Goal: Navigation & Orientation: Find specific page/section

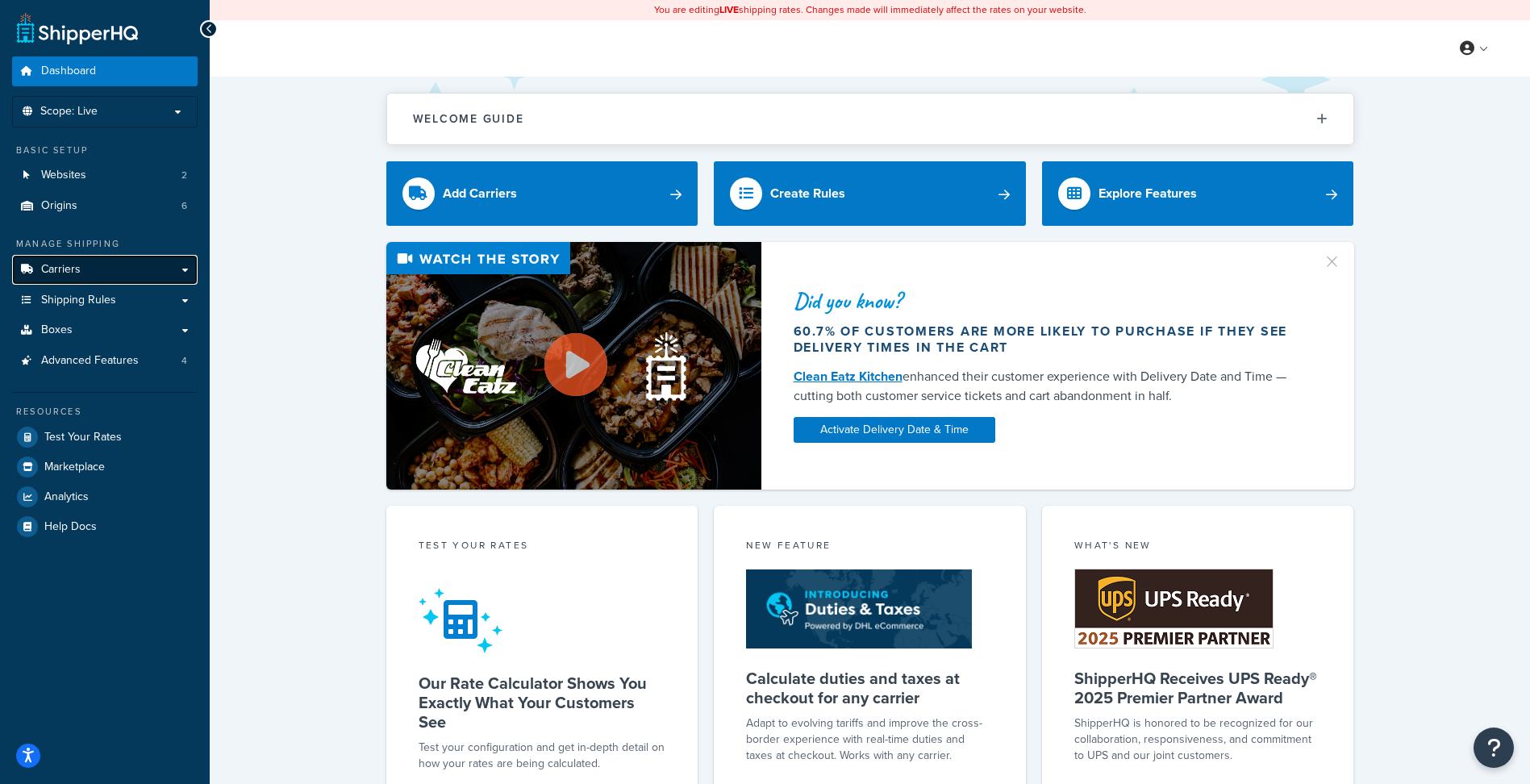
click at [93, 277] on link "Carriers" at bounding box center [105, 270] width 186 height 30
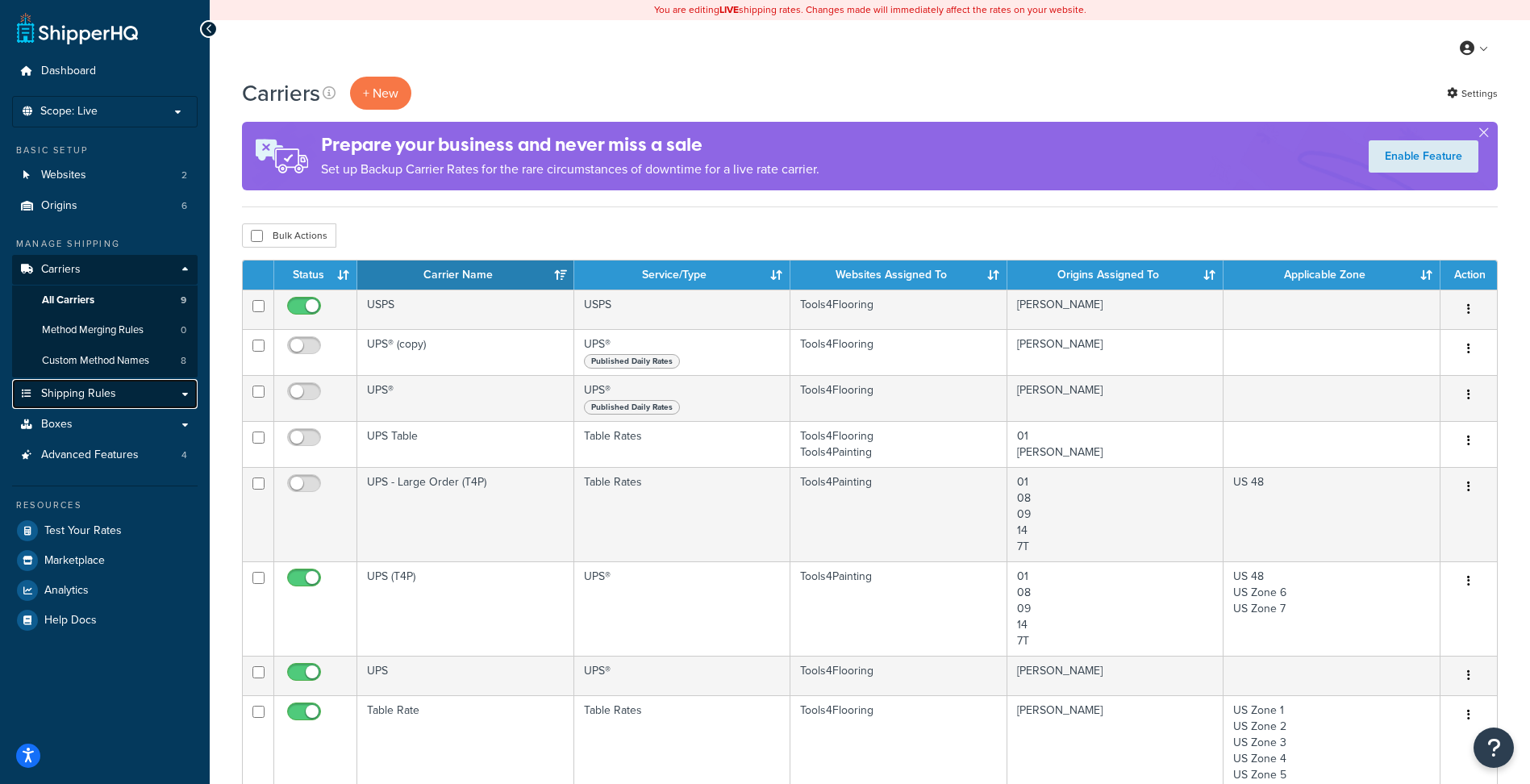
click at [77, 398] on span "Shipping Rules" at bounding box center [78, 393] width 75 height 14
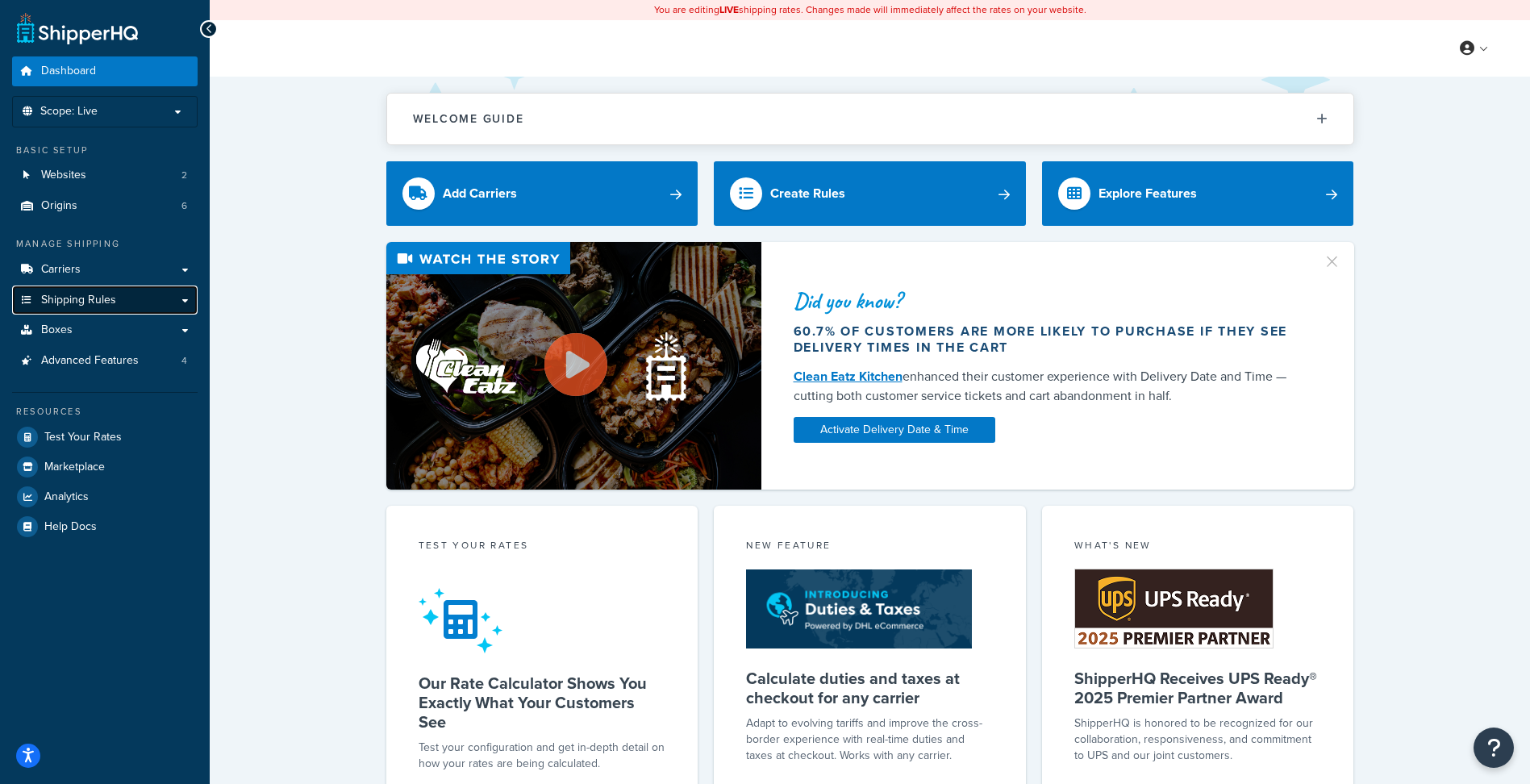
click at [139, 309] on link "Shipping Rules" at bounding box center [105, 301] width 186 height 30
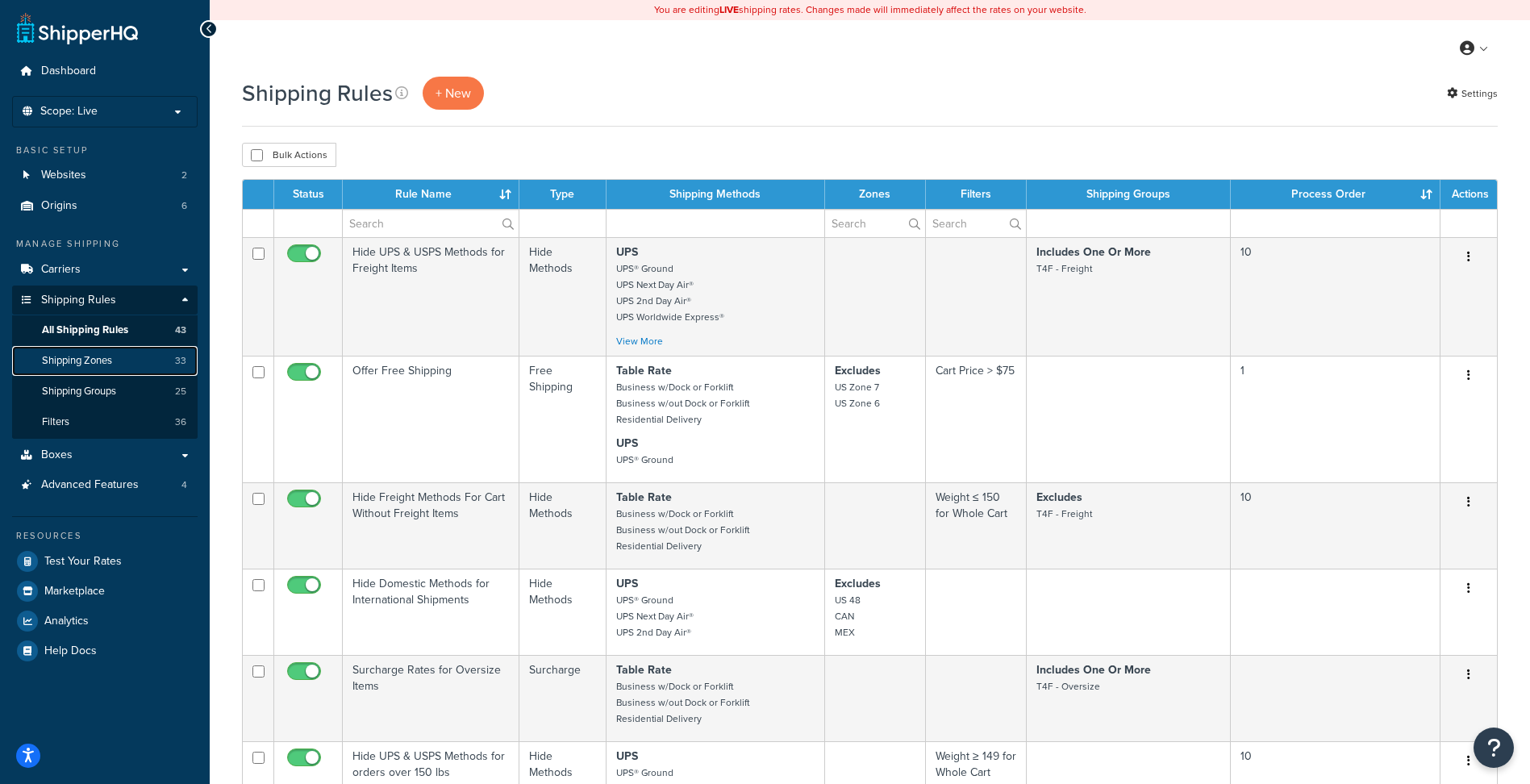
click at [98, 357] on span "Shipping Zones" at bounding box center [77, 361] width 70 height 14
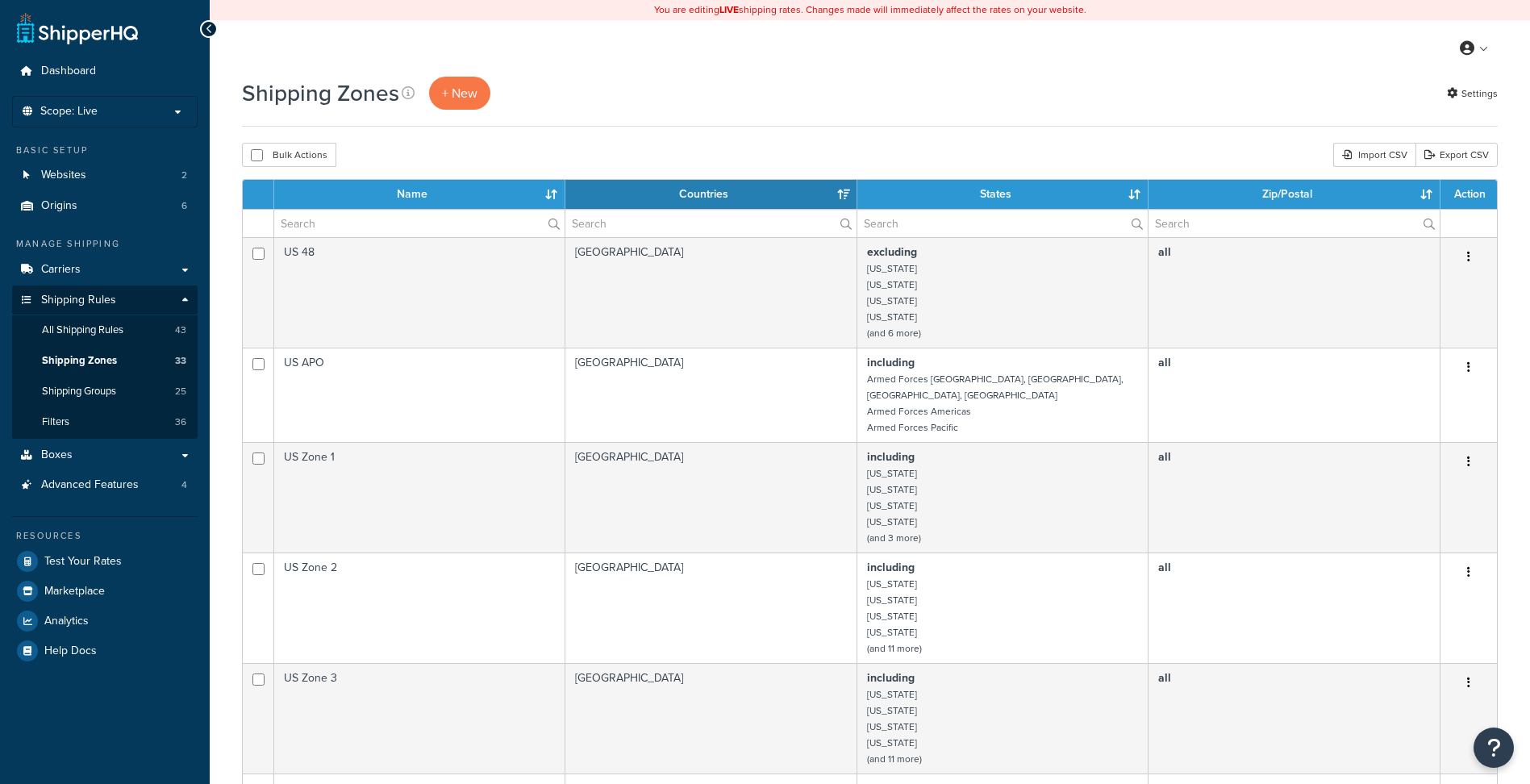
select select "15"
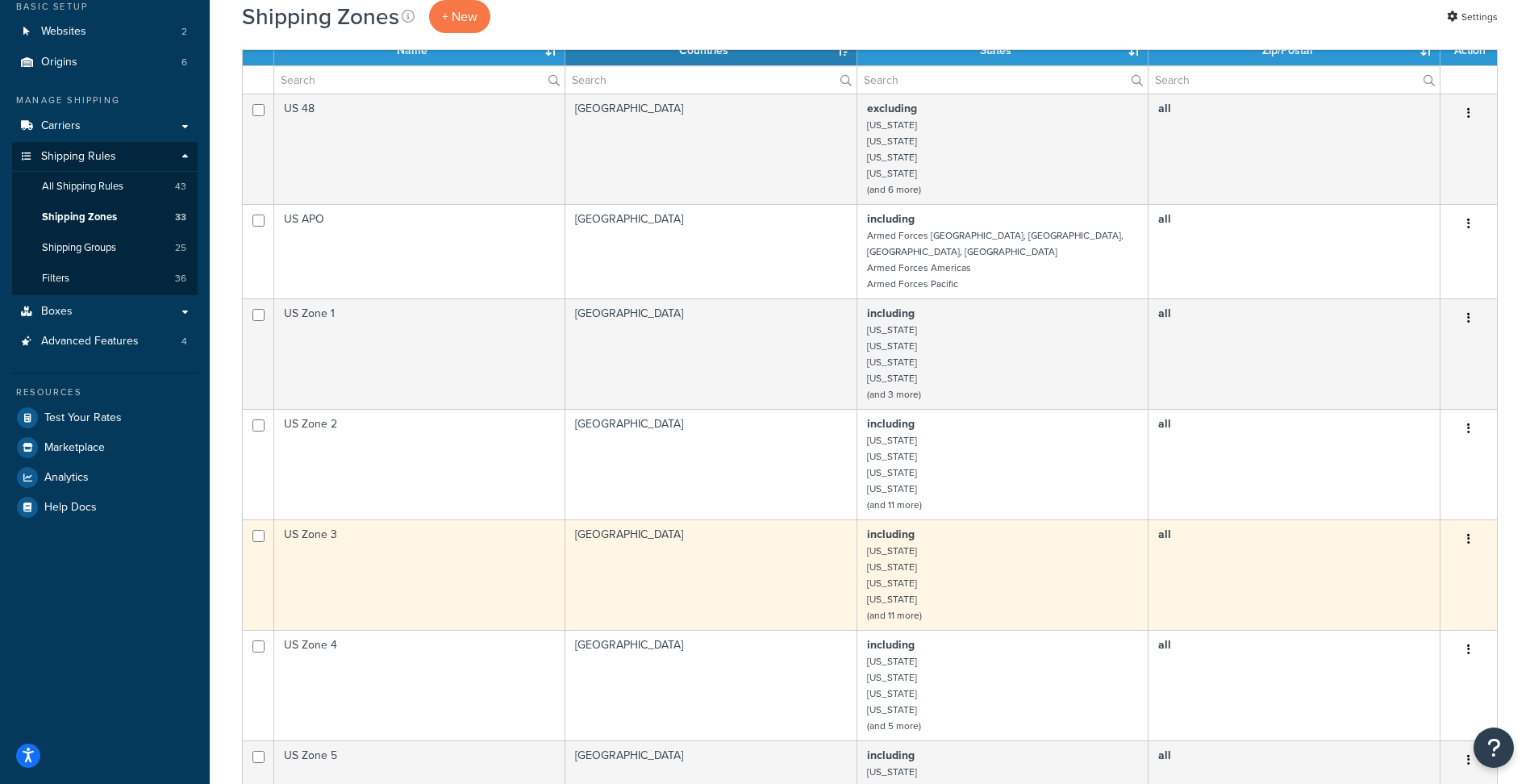
scroll to position [161, 0]
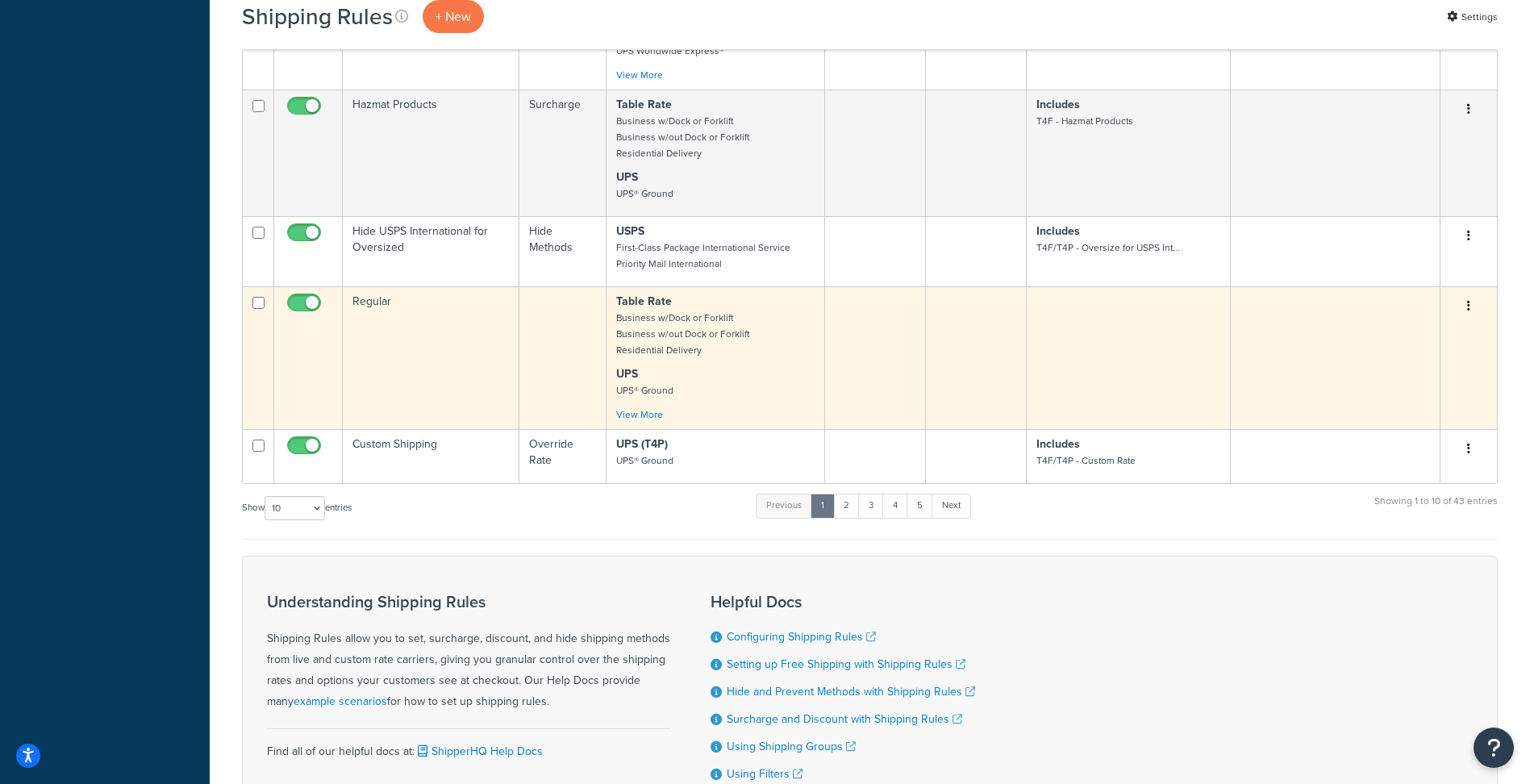
scroll to position [806, 0]
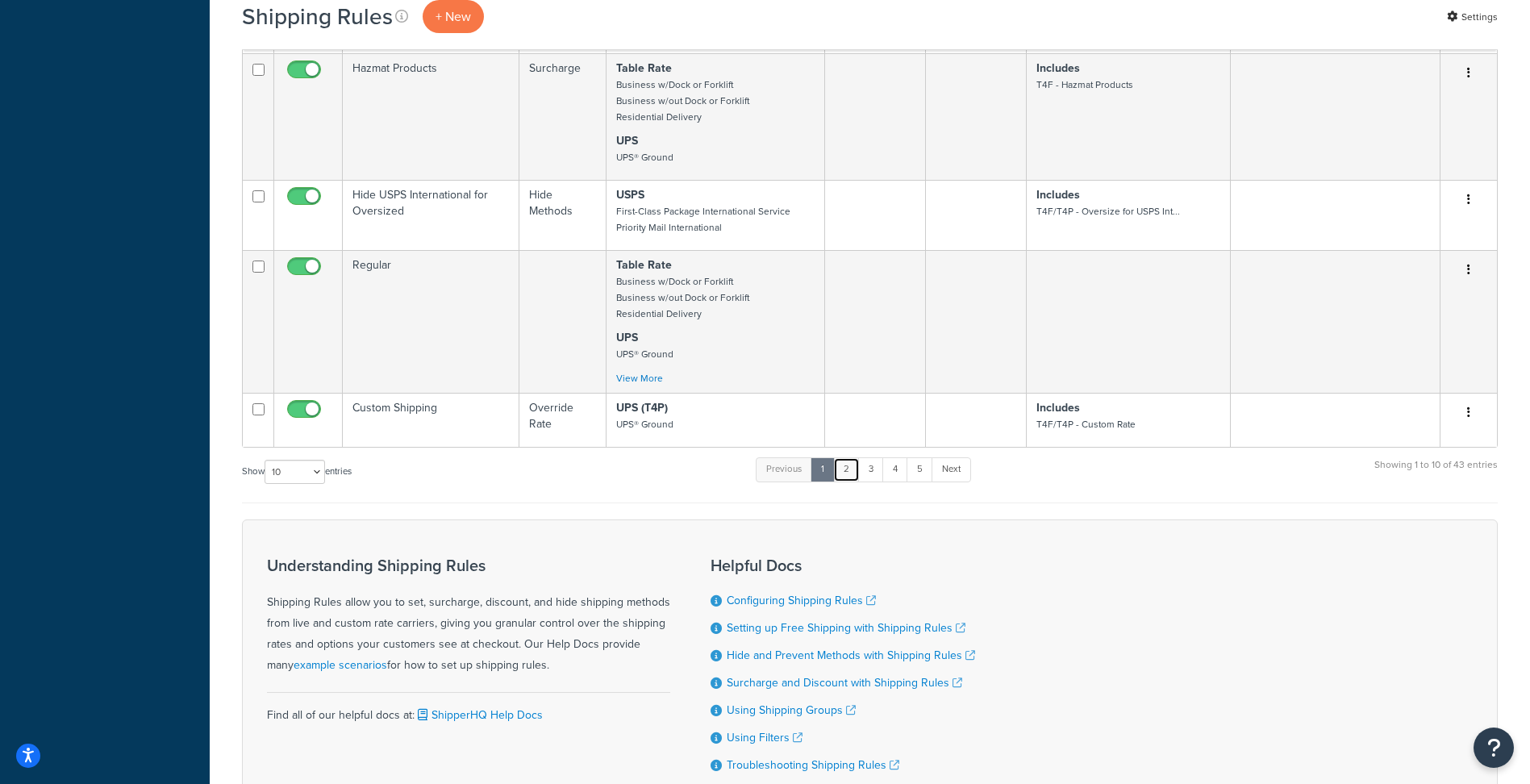
click at [856, 481] on link "2" at bounding box center [846, 469] width 27 height 24
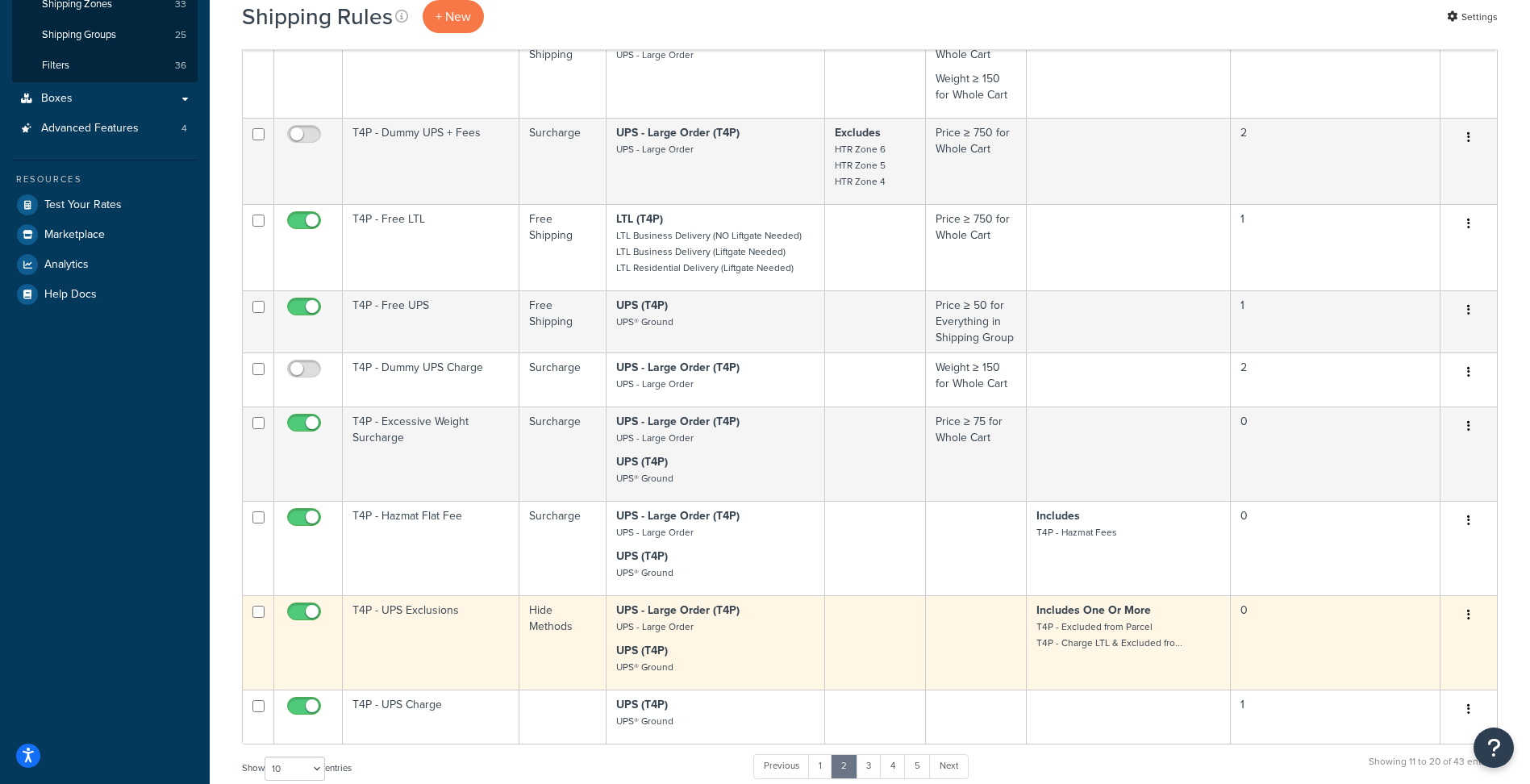
scroll to position [543, 0]
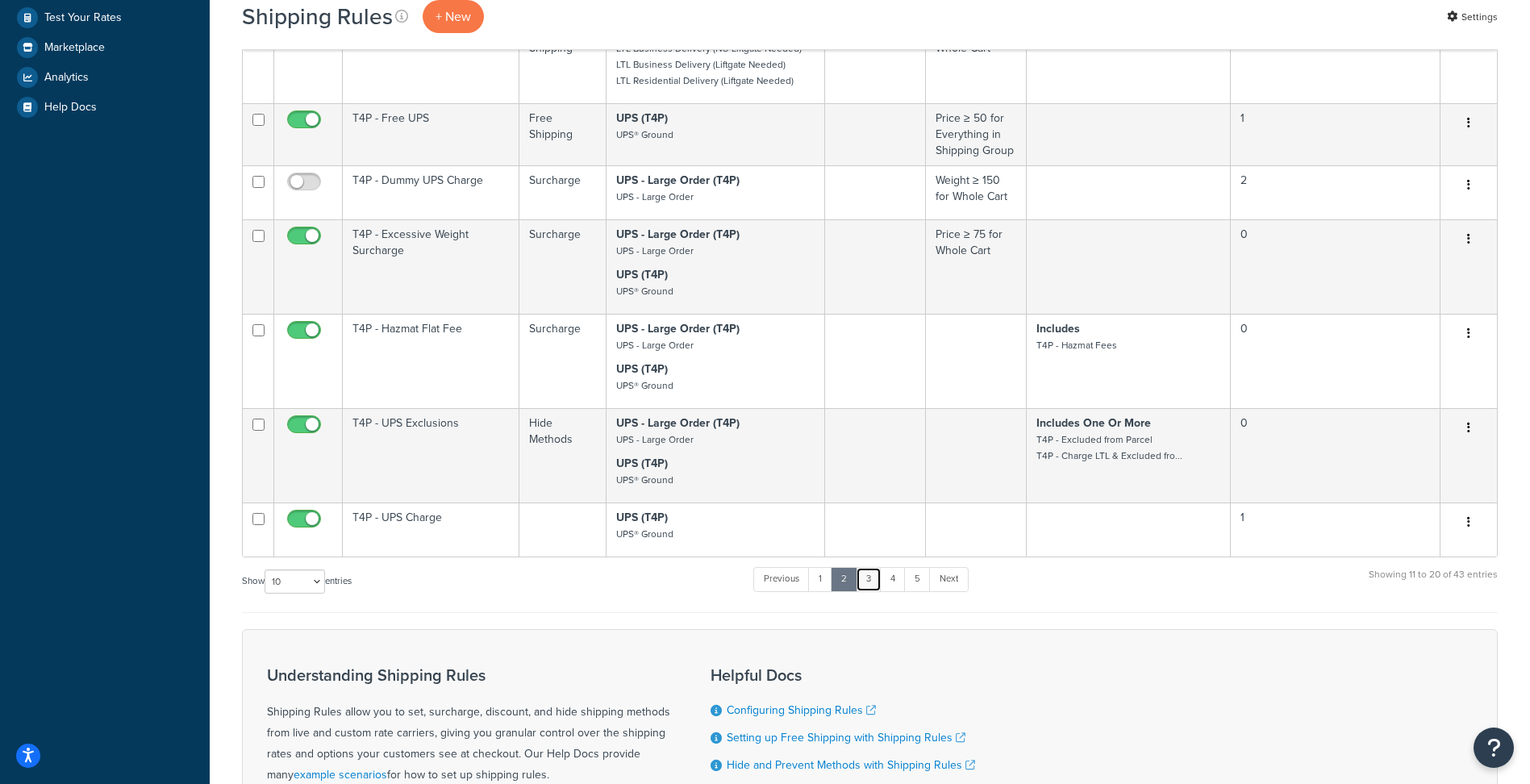
click at [876, 583] on link "3" at bounding box center [868, 578] width 26 height 24
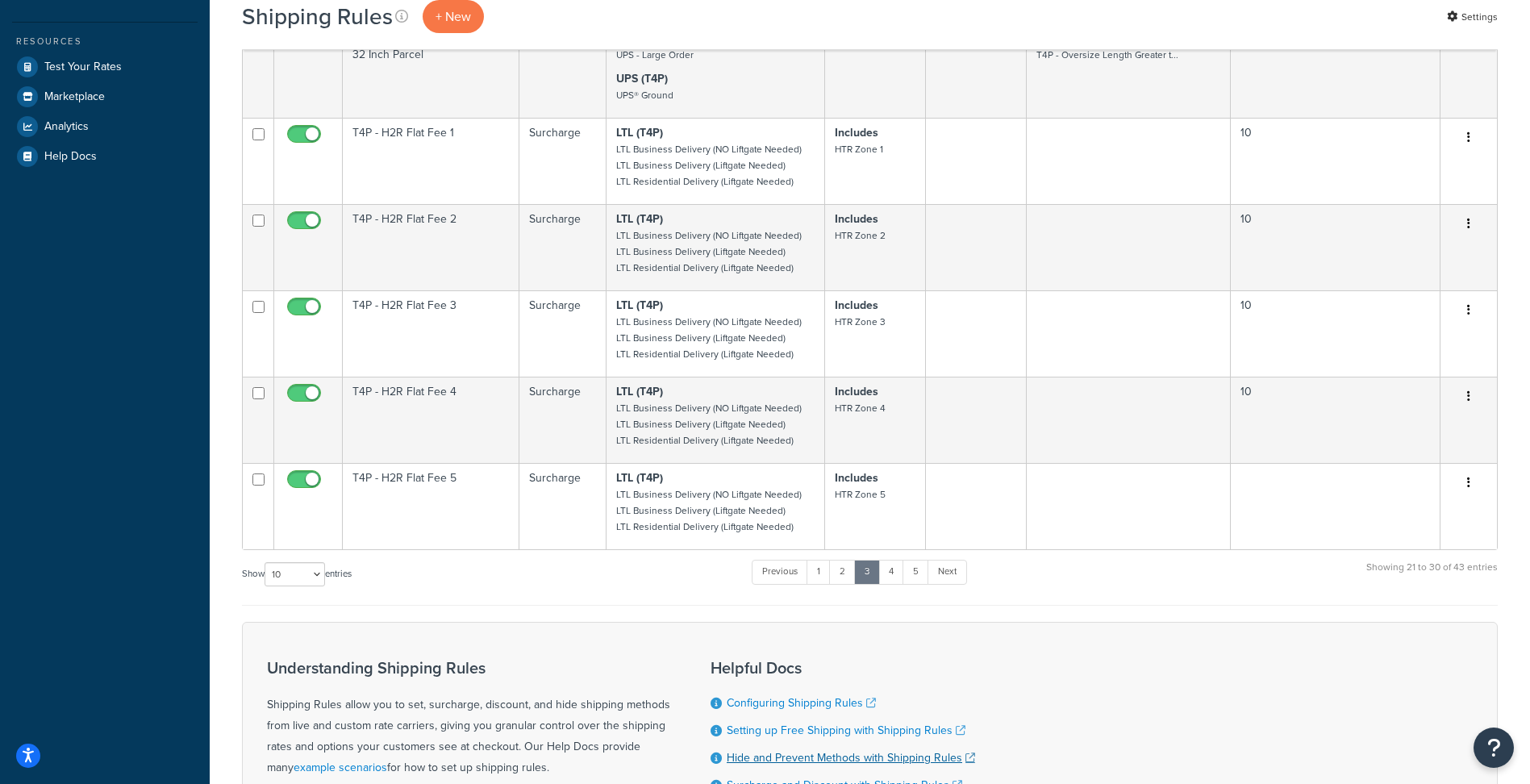
scroll to position [728, 0]
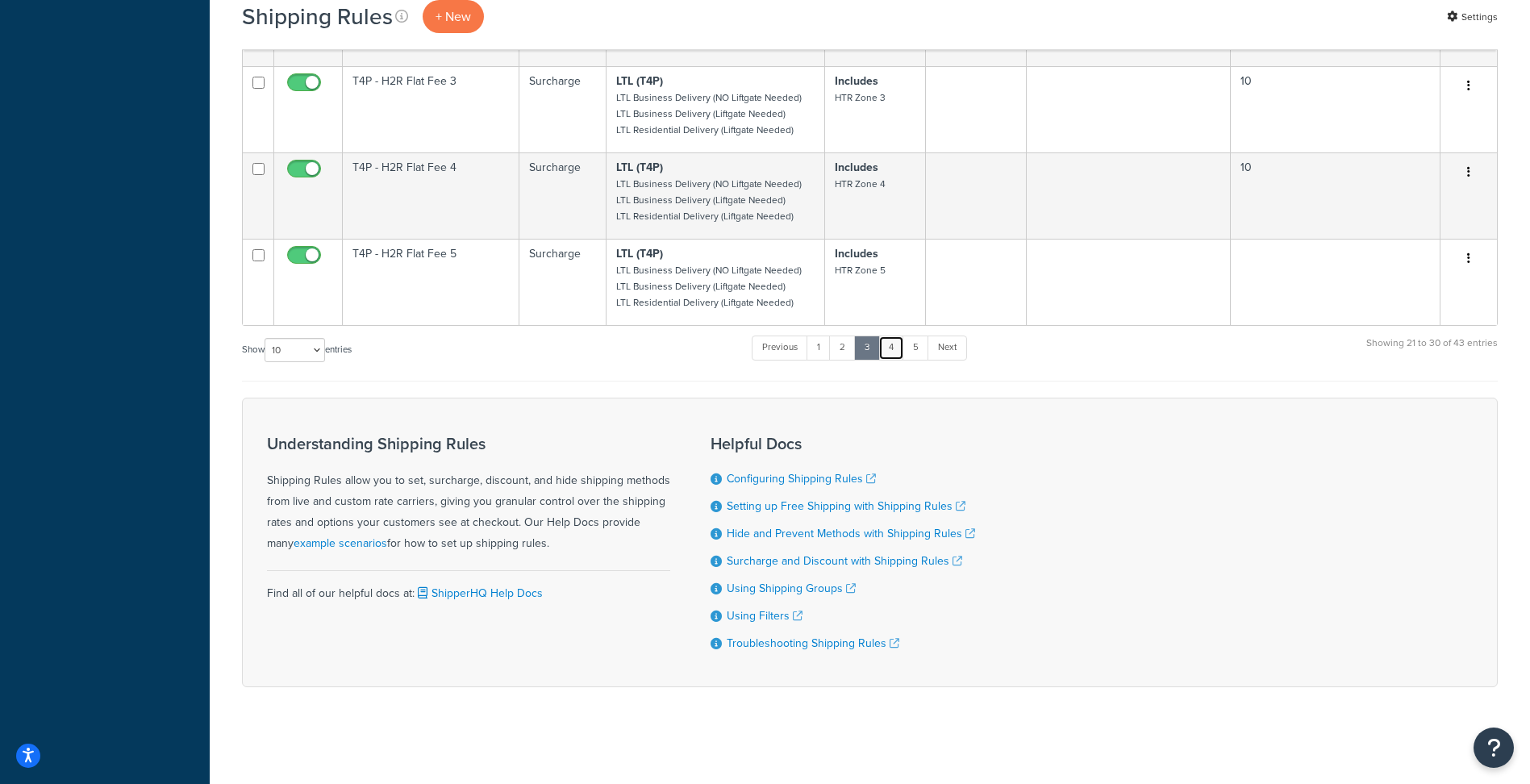
click at [896, 346] on link "4" at bounding box center [891, 348] width 26 height 24
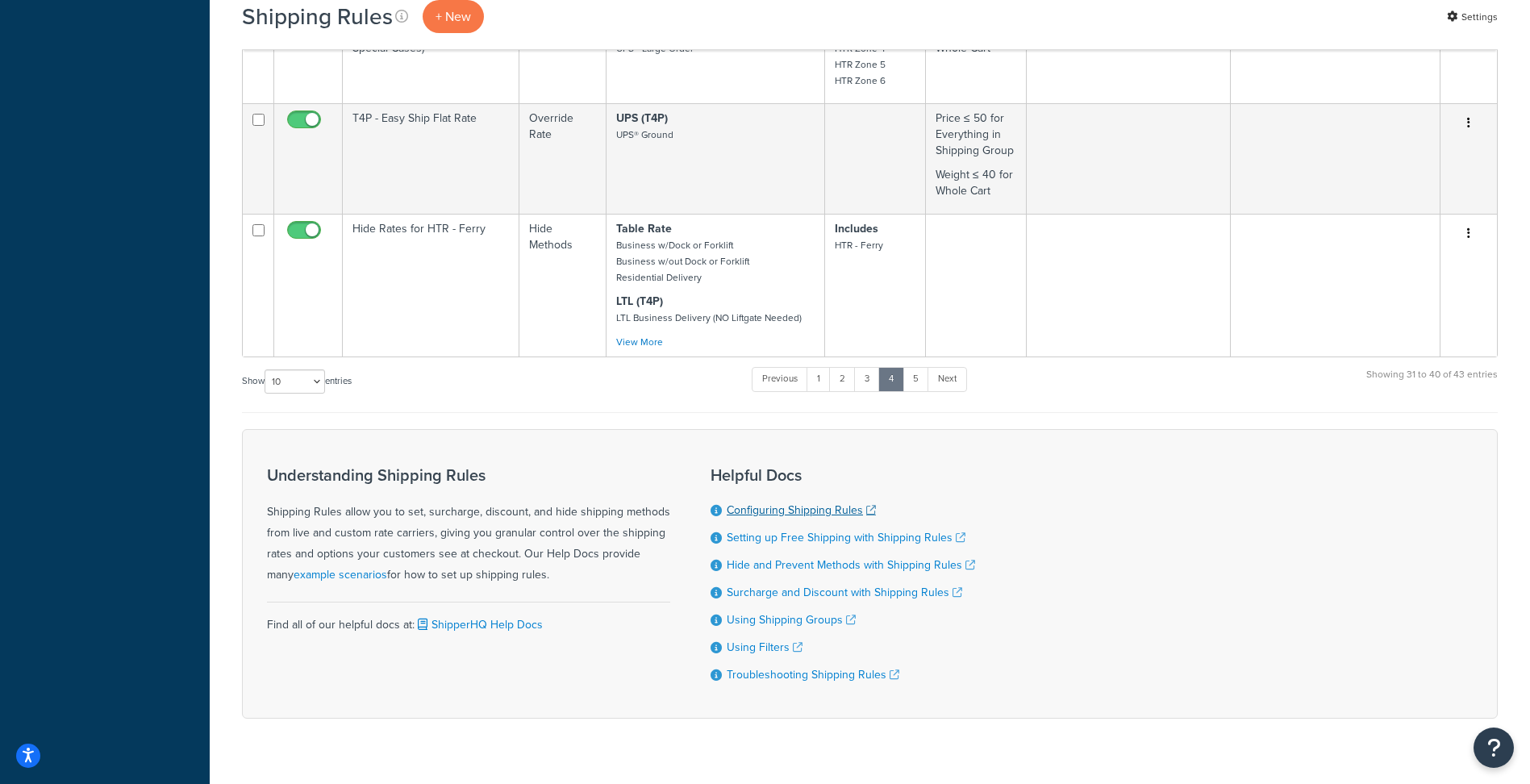
scroll to position [970, 0]
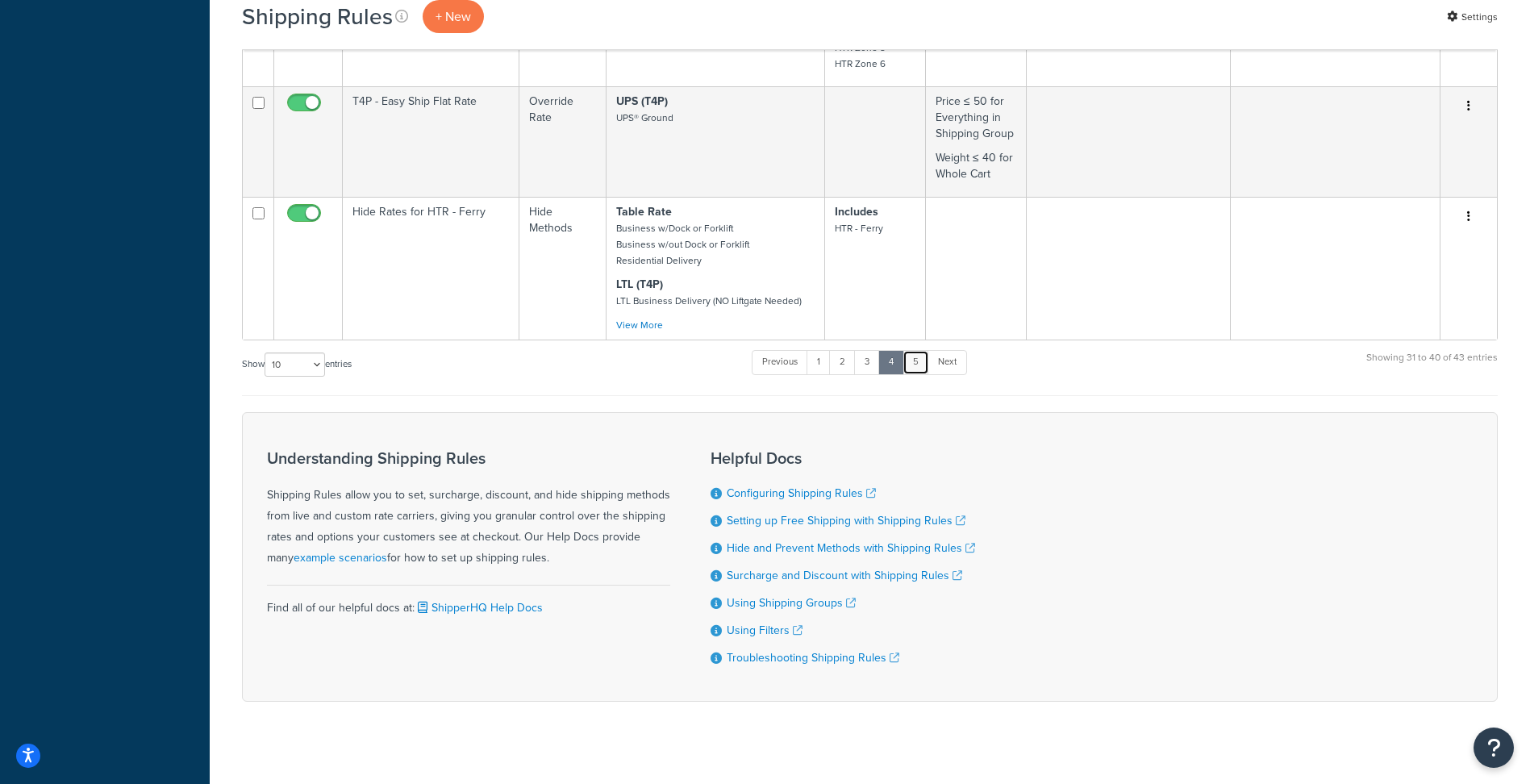
click at [916, 372] on link "5" at bounding box center [915, 362] width 27 height 24
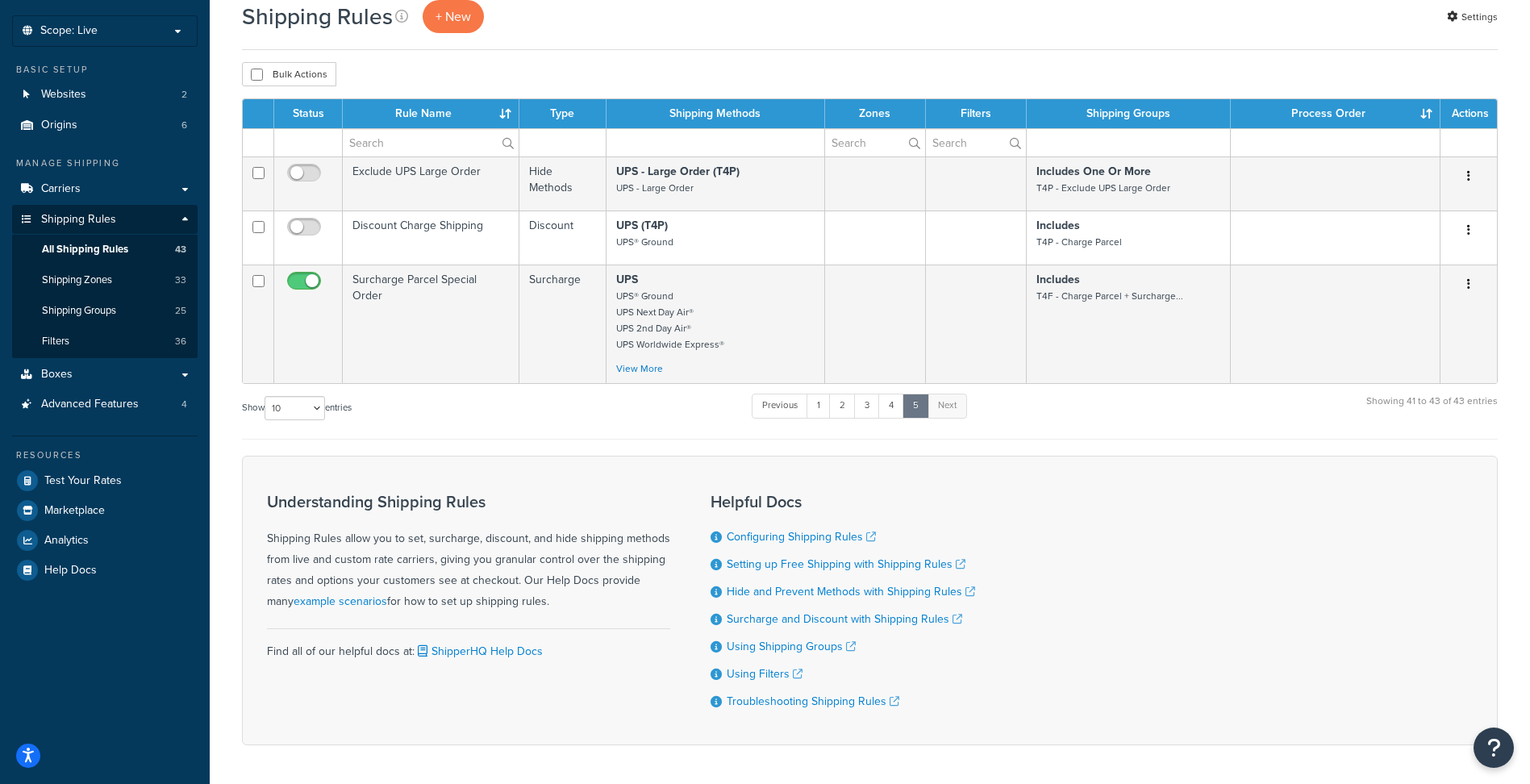
scroll to position [0, 0]
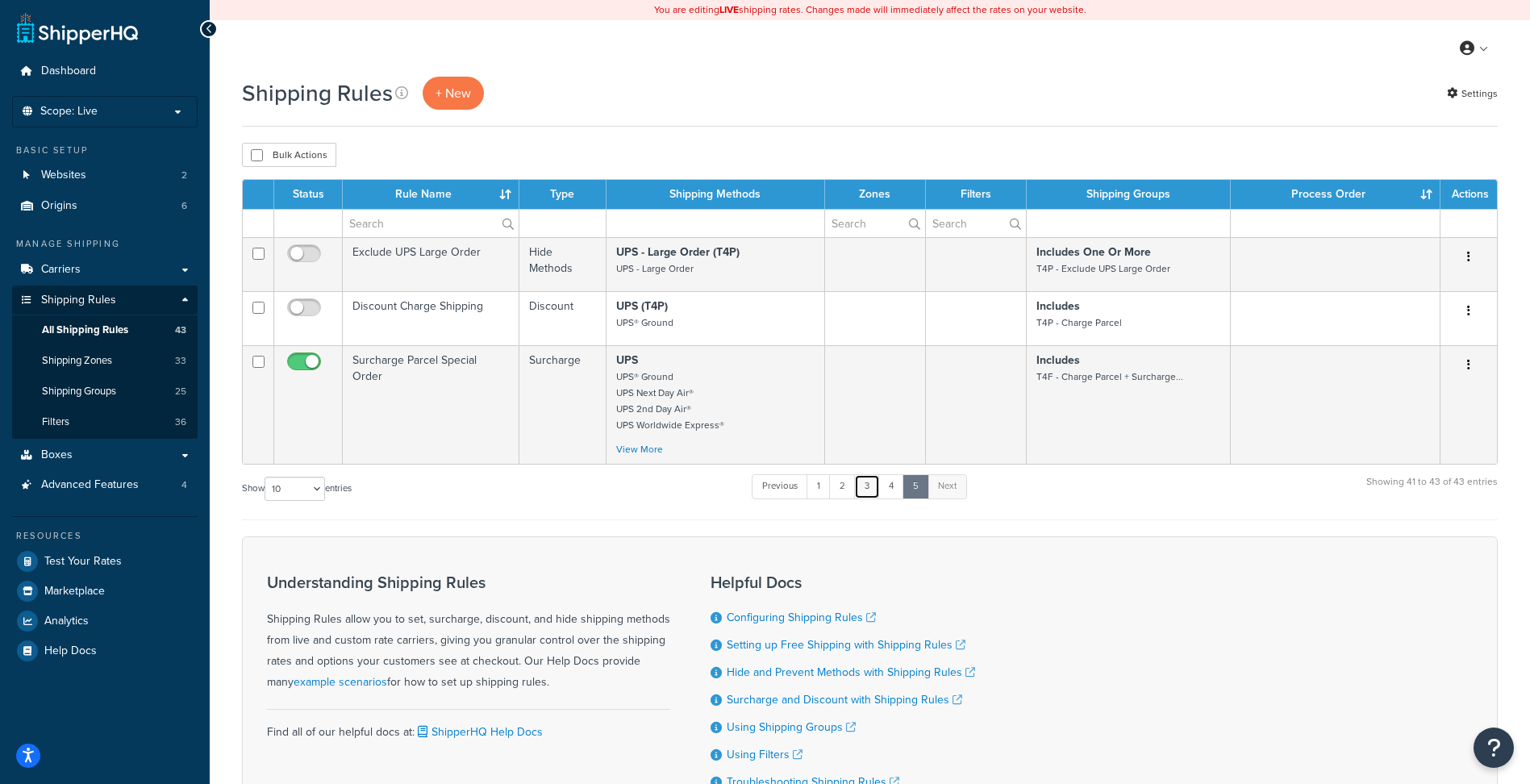
click at [869, 487] on link "3" at bounding box center [867, 486] width 26 height 24
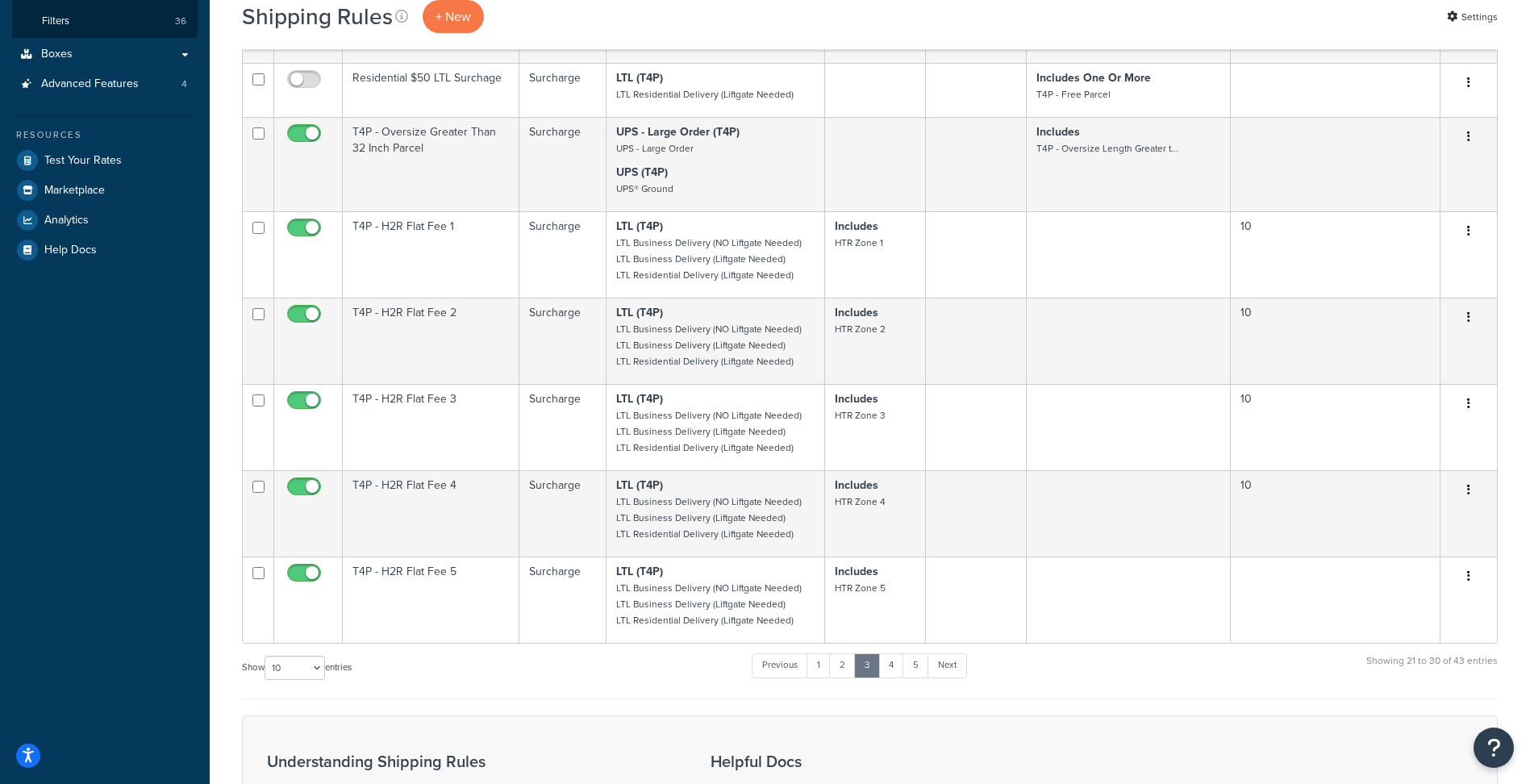
scroll to position [645, 0]
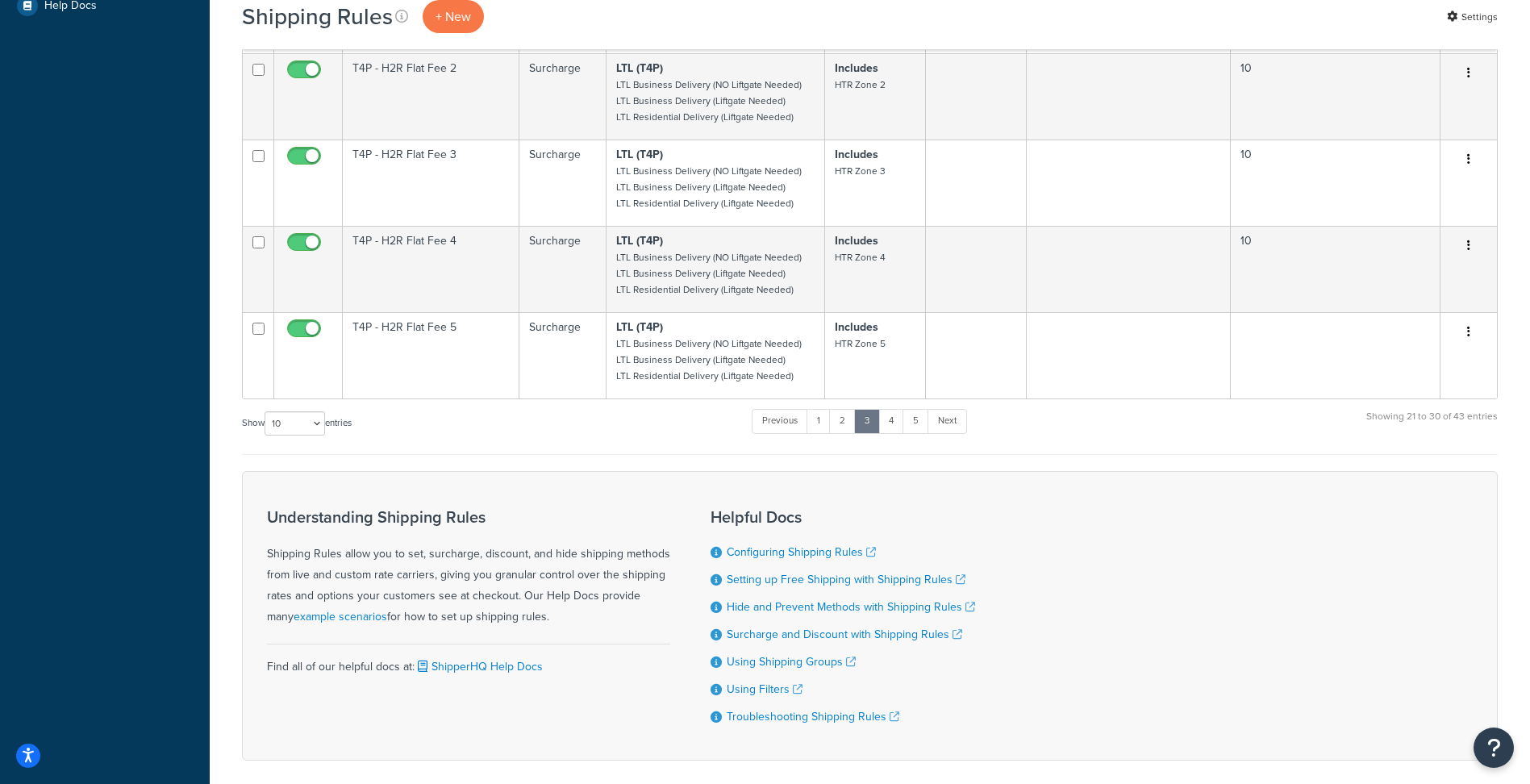
drag, startPoint x: 439, startPoint y: 445, endPoint x: 463, endPoint y: 472, distance: 36.1
click at [439, 445] on div "Show 10 15 25 50 100 1000 entries Previous 1 2 3 4 5 Next Showing 21 to 30 of 4…" at bounding box center [869, 431] width 1256 height 48
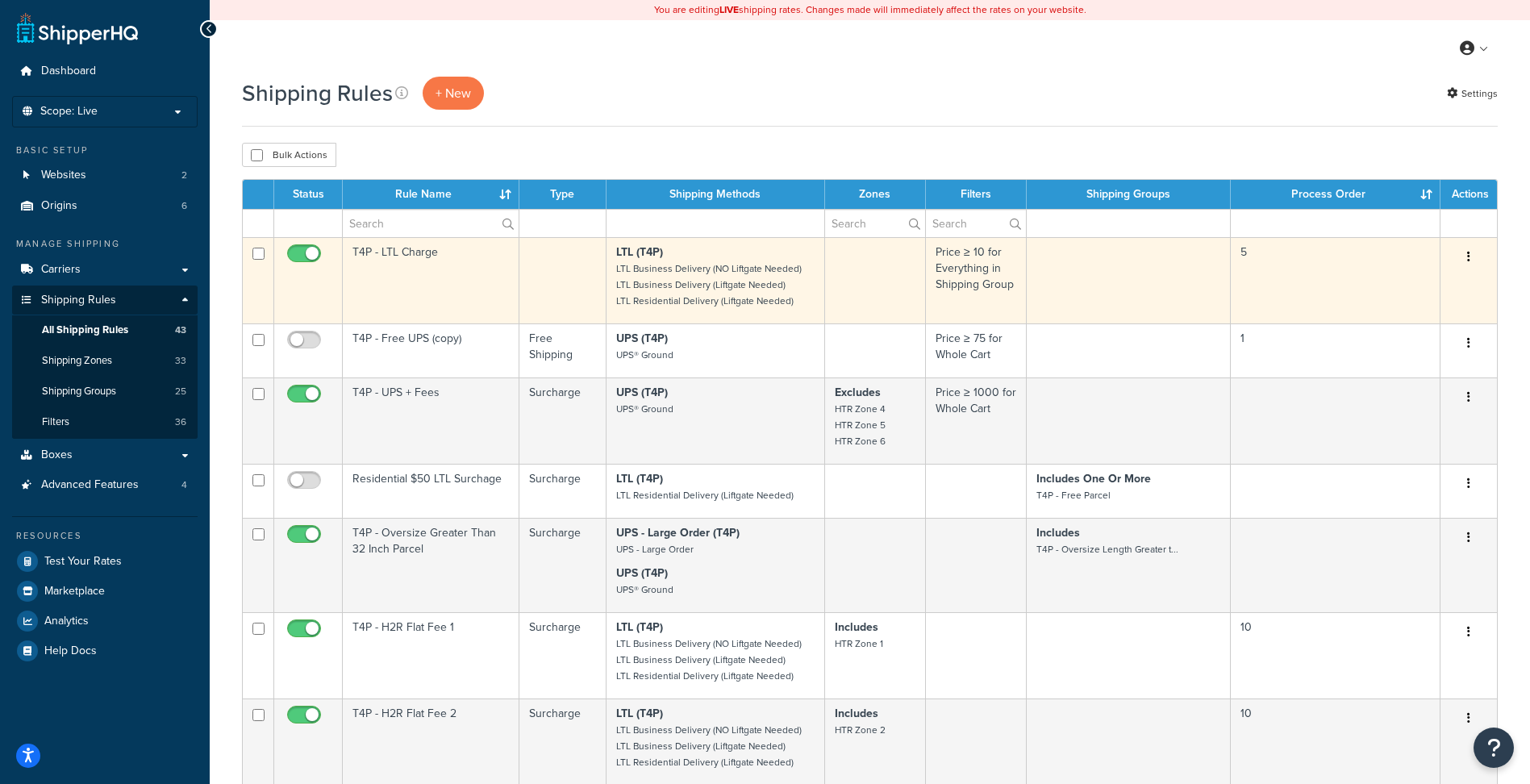
drag, startPoint x: 563, startPoint y: 561, endPoint x: 456, endPoint y: 278, distance: 302.6
